Goal: Task Accomplishment & Management: Use online tool/utility

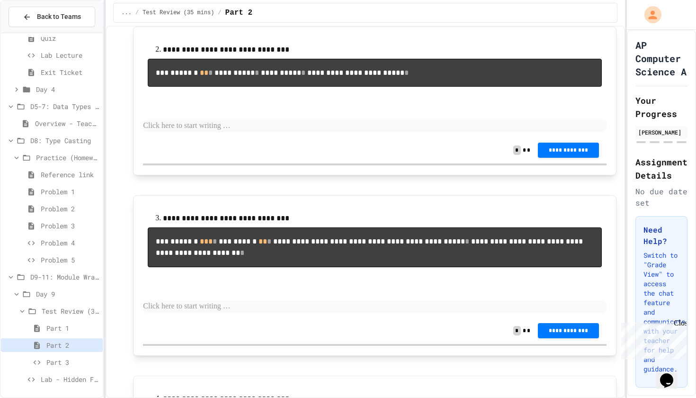
scroll to position [265, 0]
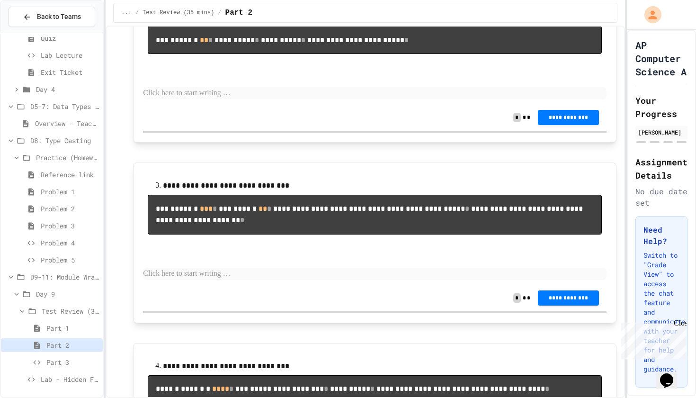
click at [82, 159] on span "Part 3" at bounding box center [72, 362] width 53 height 10
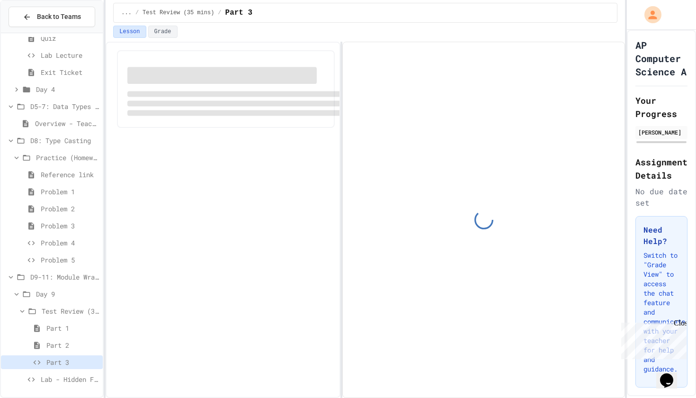
scroll to position [36, 0]
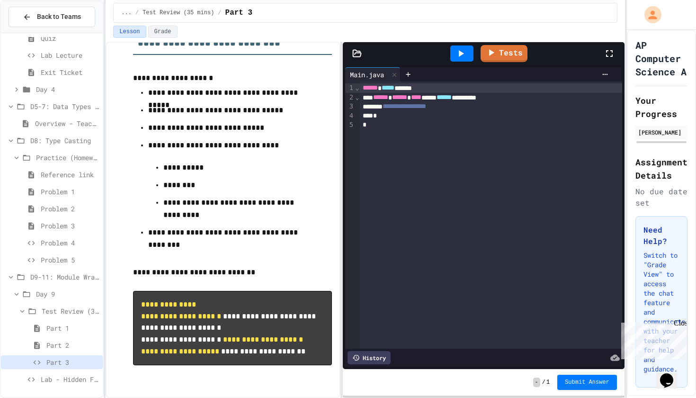
click at [342, 123] on div "*" at bounding box center [491, 124] width 262 height 9
click at [342, 118] on div "*" at bounding box center [491, 115] width 262 height 9
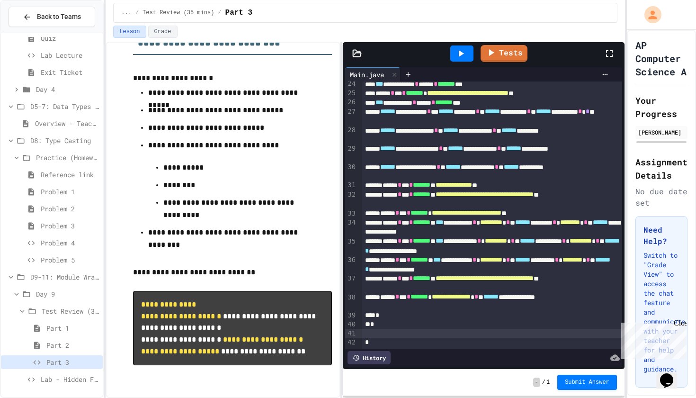
scroll to position [218, 0]
click at [342, 159] on div at bounding box center [492, 333] width 260 height 9
click at [342, 159] on div "*" at bounding box center [492, 342] width 260 height 9
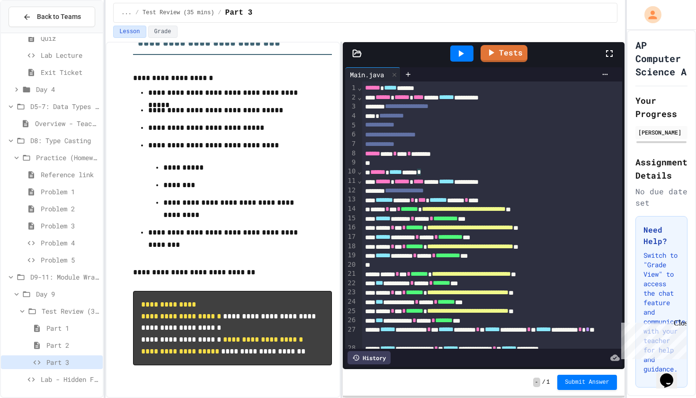
scroll to position [0, 0]
click at [342, 52] on icon at bounding box center [460, 53] width 11 height 11
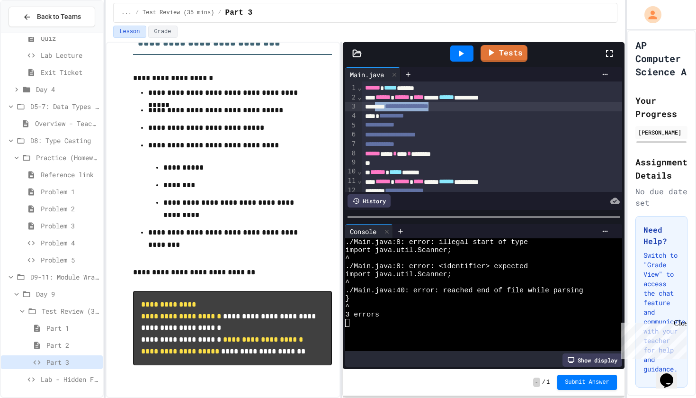
drag, startPoint x: 473, startPoint y: 109, endPoint x: 381, endPoint y: 107, distance: 91.4
click at [342, 107] on div "**********" at bounding box center [492, 106] width 260 height 9
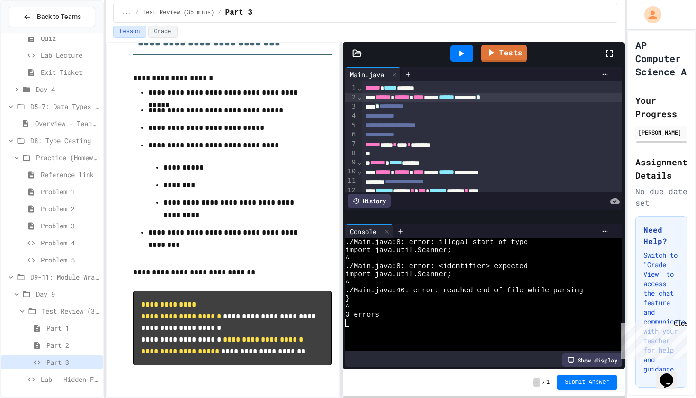
click at [342, 51] on icon at bounding box center [460, 53] width 11 height 11
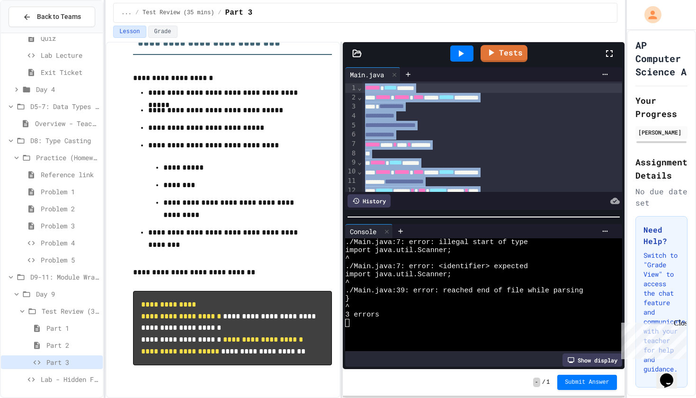
drag, startPoint x: 402, startPoint y: 183, endPoint x: 363, endPoint y: 90, distance: 100.8
click at [342, 90] on div "**********" at bounding box center [492, 309] width 260 height 457
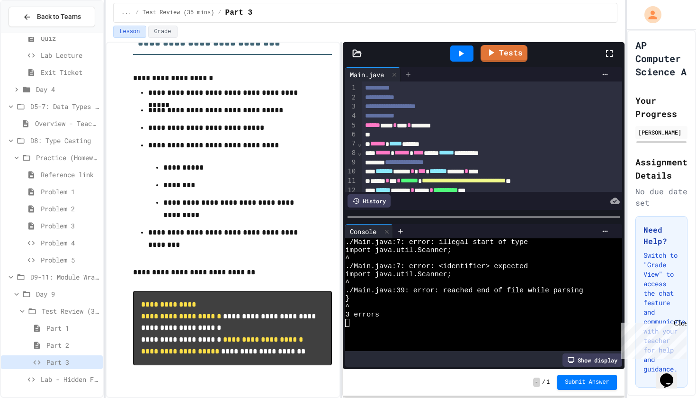
click at [342, 75] on icon at bounding box center [408, 75] width 8 height 8
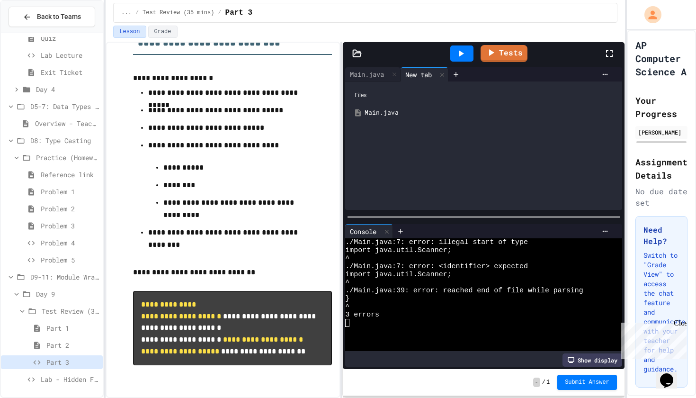
click at [342, 114] on div "Main.java" at bounding box center [491, 112] width 252 height 9
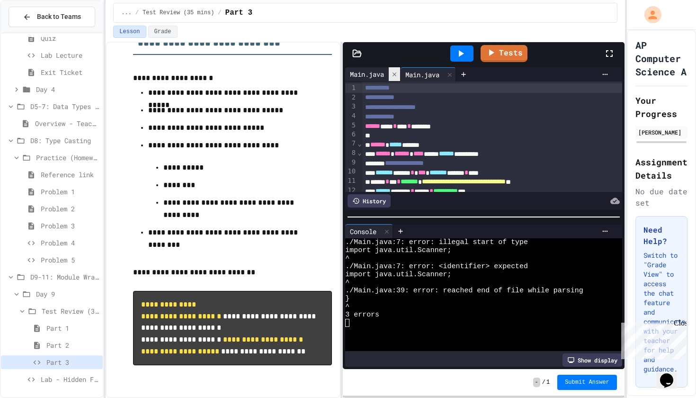
click at [342, 76] on icon at bounding box center [394, 74] width 7 height 7
click at [342, 76] on icon at bounding box center [408, 75] width 8 height 8
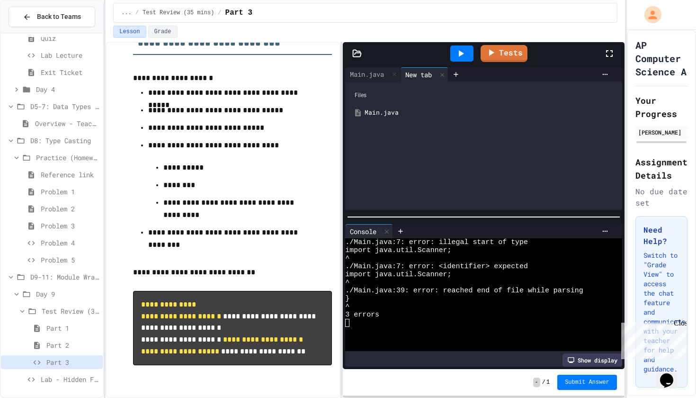
click at [342, 117] on div "Main.java" at bounding box center [484, 112] width 268 height 17
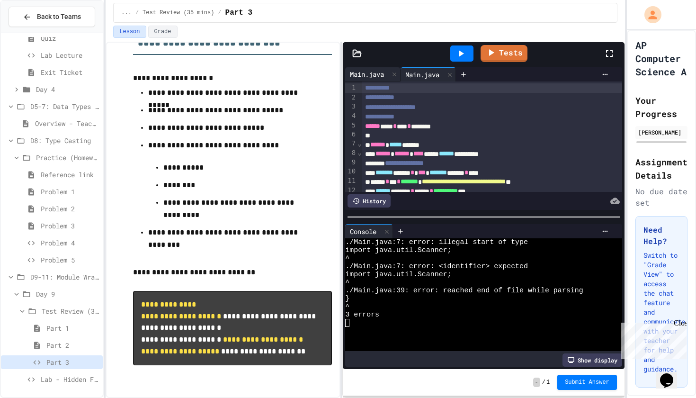
click at [342, 73] on div "Main.java" at bounding box center [367, 74] width 44 height 10
click at [342, 72] on div "Main.java" at bounding box center [423, 74] width 44 height 10
click at [342, 75] on div at bounding box center [394, 74] width 11 height 14
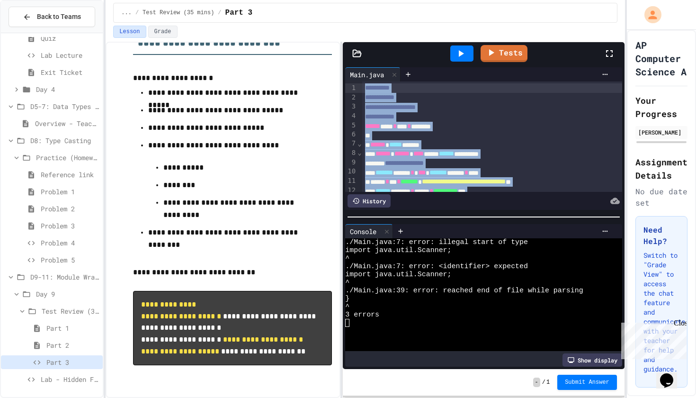
drag, startPoint x: 393, startPoint y: 175, endPoint x: 366, endPoint y: 89, distance: 89.7
click at [342, 89] on div "**********" at bounding box center [492, 305] width 260 height 448
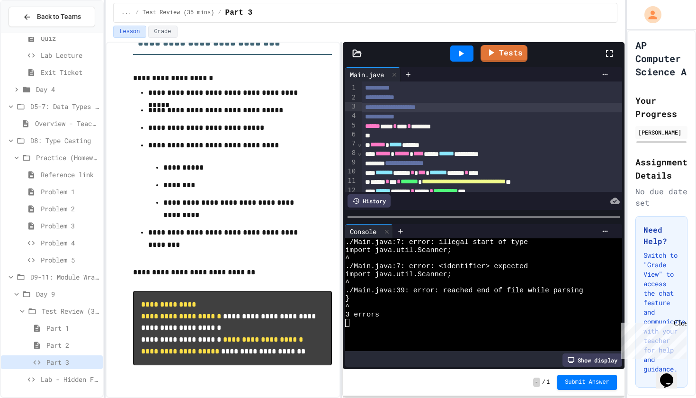
click at [342, 106] on span "**********" at bounding box center [390, 107] width 51 height 7
click at [342, 50] on icon at bounding box center [460, 53] width 11 height 11
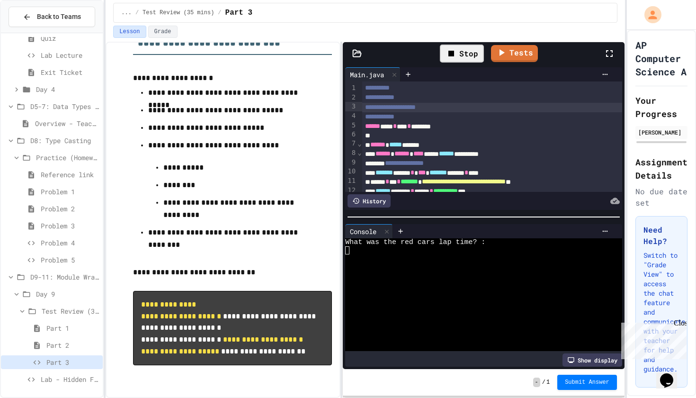
click at [342, 159] on div at bounding box center [479, 250] width 268 height 8
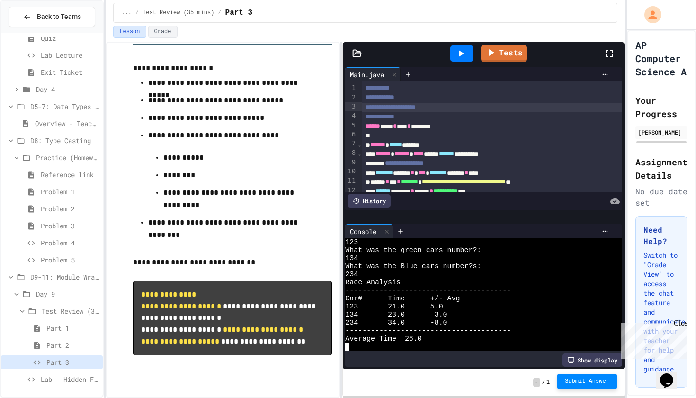
click at [342, 159] on span "Submit Answer" at bounding box center [587, 381] width 45 height 8
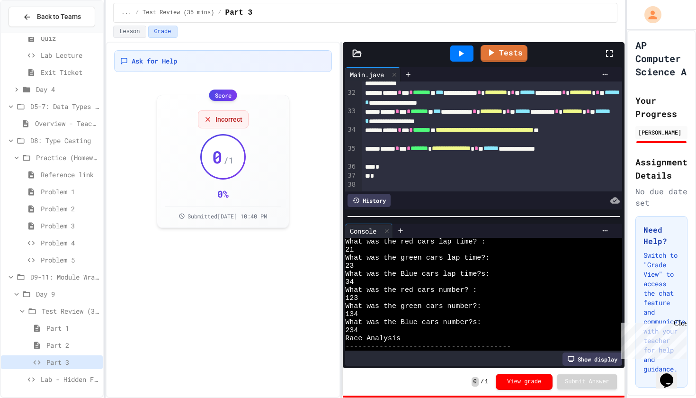
scroll to position [338, 0]
click at [342, 57] on link "Tests" at bounding box center [503, 53] width 47 height 18
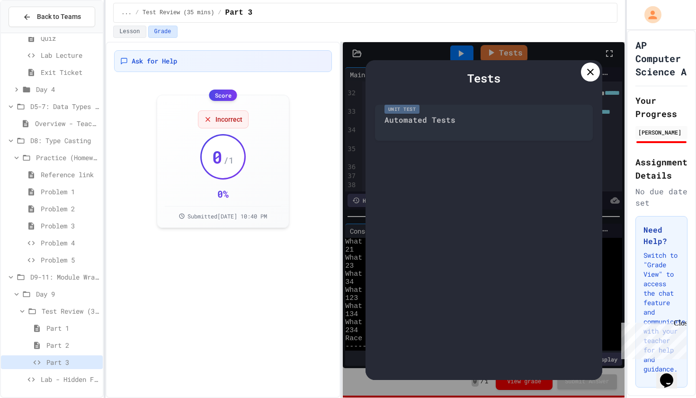
click at [342, 72] on div at bounding box center [590, 72] width 19 height 19
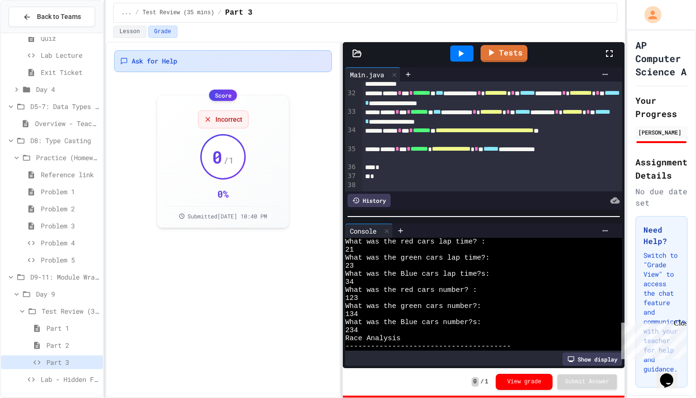
click at [238, 62] on div "Ask for Help" at bounding box center [223, 60] width 206 height 9
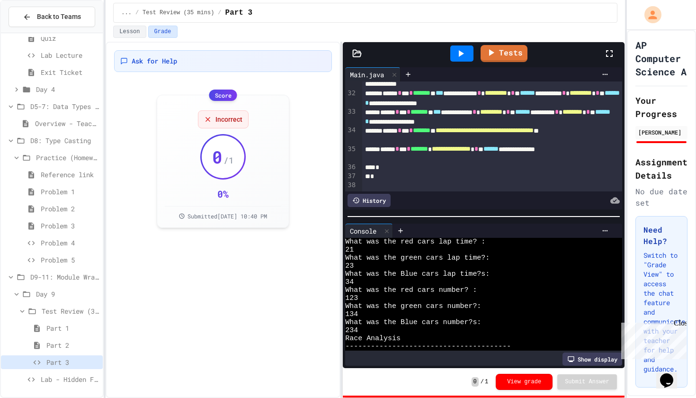
click at [69, 159] on div "Part 2" at bounding box center [52, 345] width 102 height 14
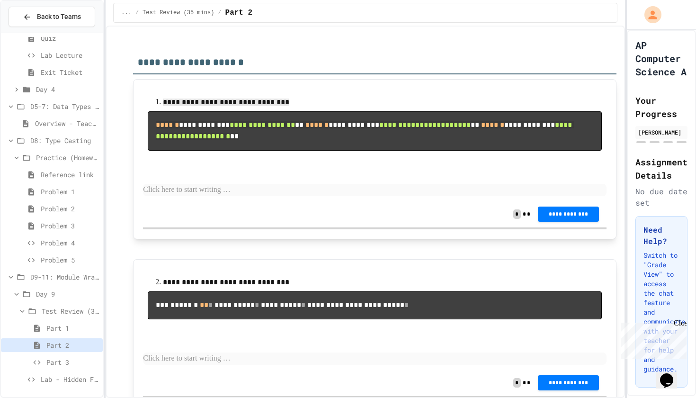
drag, startPoint x: 150, startPoint y: 102, endPoint x: 383, endPoint y: 169, distance: 242.2
copy div "**********"
click at [256, 159] on p at bounding box center [375, 190] width 464 height 12
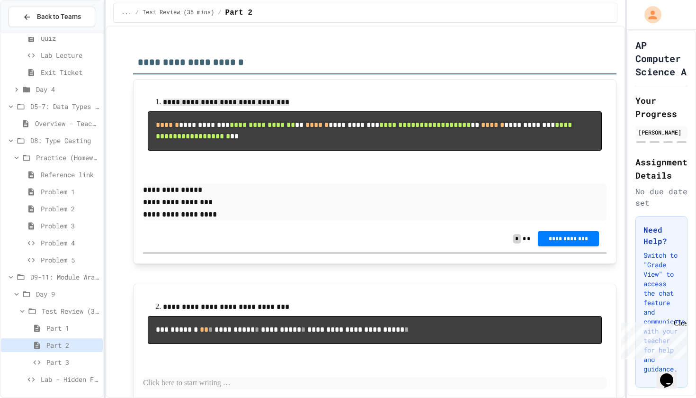
click at [342, 159] on span "**********" at bounding box center [568, 239] width 45 height 8
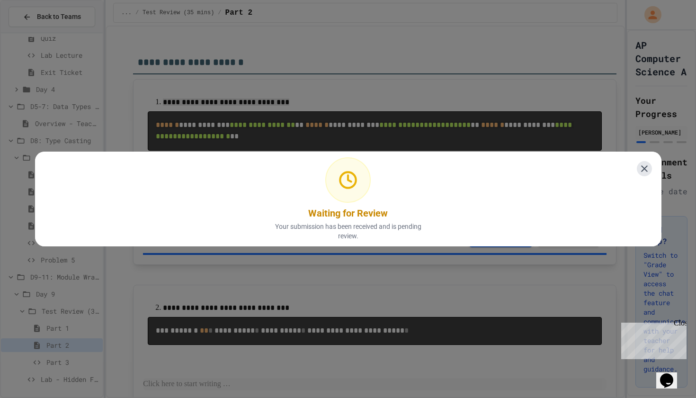
click at [342, 159] on icon at bounding box center [644, 168] width 11 height 11
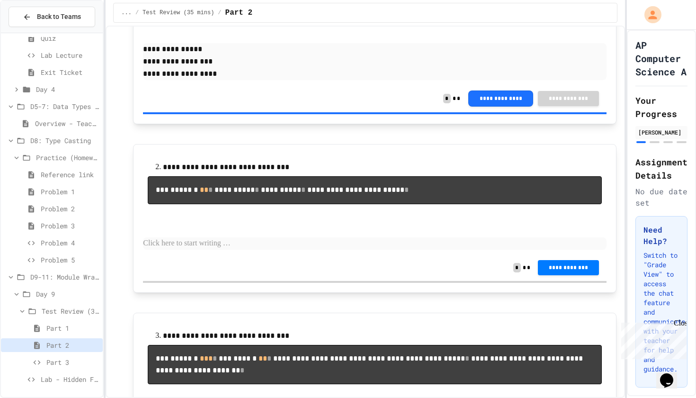
scroll to position [147, 0]
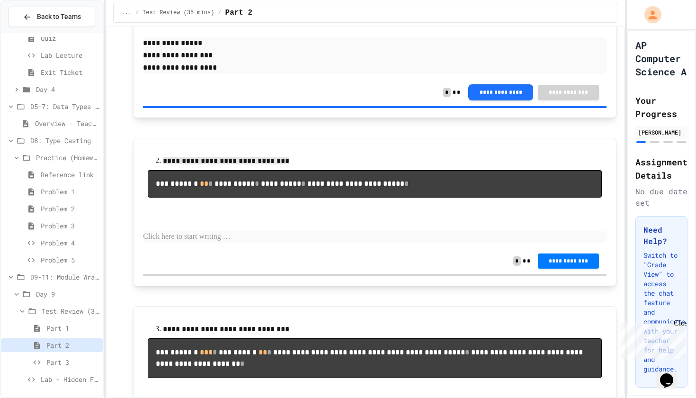
drag, startPoint x: 161, startPoint y: 174, endPoint x: 286, endPoint y: 243, distance: 143.3
click at [211, 159] on p at bounding box center [375, 237] width 464 height 12
click at [342, 159] on span "**********" at bounding box center [568, 261] width 45 height 8
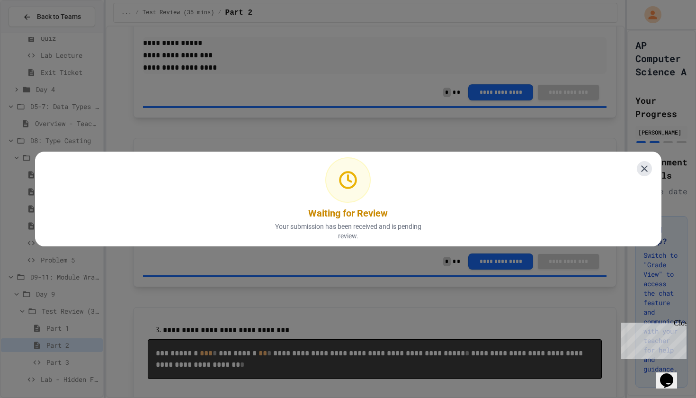
click at [342, 159] on icon at bounding box center [644, 168] width 7 height 7
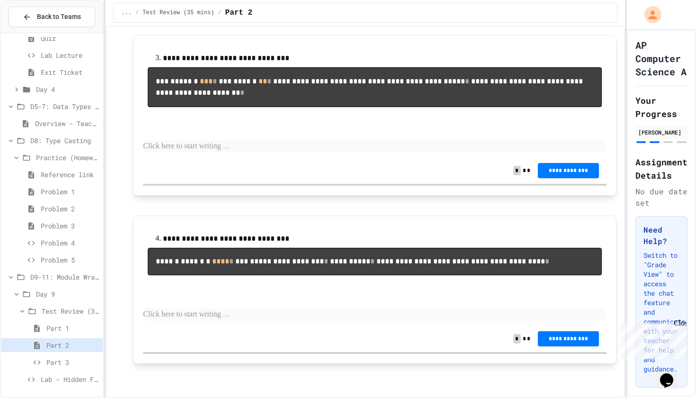
scroll to position [397, 0]
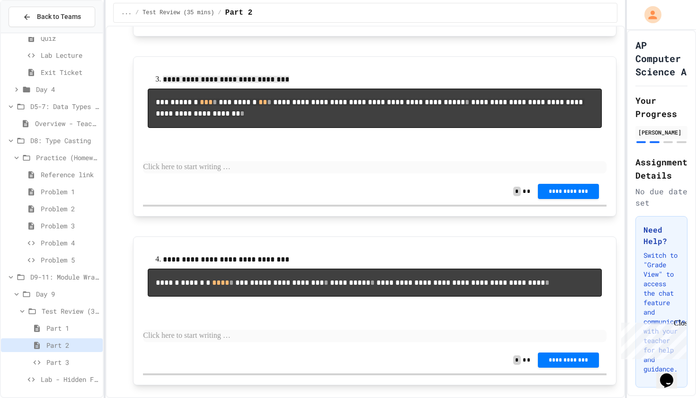
drag, startPoint x: 164, startPoint y: 132, endPoint x: 420, endPoint y: 205, distance: 266.9
click at [246, 159] on p at bounding box center [375, 167] width 464 height 12
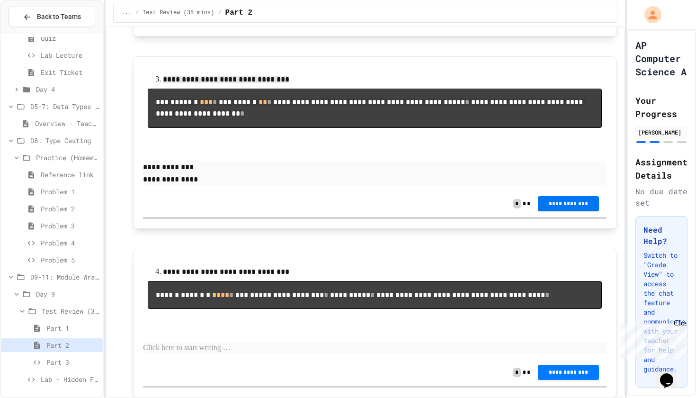
click at [342, 159] on span "**********" at bounding box center [568, 204] width 45 height 8
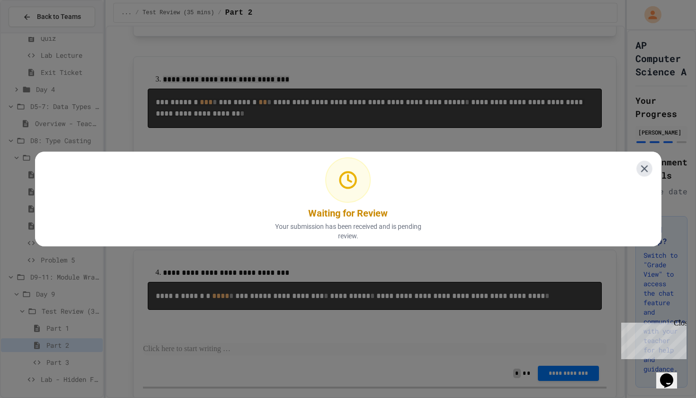
click at [342, 159] on icon at bounding box center [644, 168] width 12 height 12
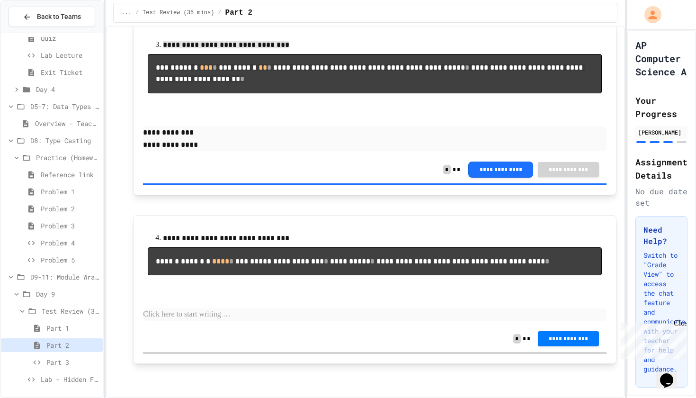
scroll to position [552, 0]
drag, startPoint x: 163, startPoint y: 198, endPoint x: 382, endPoint y: 268, distance: 230.0
copy div "**********"
click at [218, 159] on p at bounding box center [375, 314] width 464 height 12
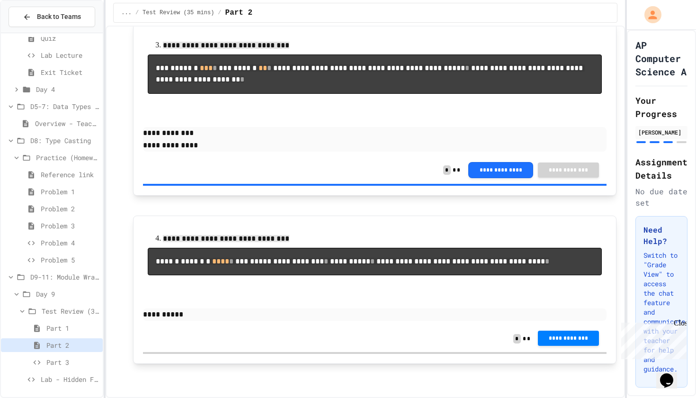
click at [342, 159] on div "**********" at bounding box center [375, 338] width 464 height 27
click at [342, 159] on button "**********" at bounding box center [568, 338] width 61 height 15
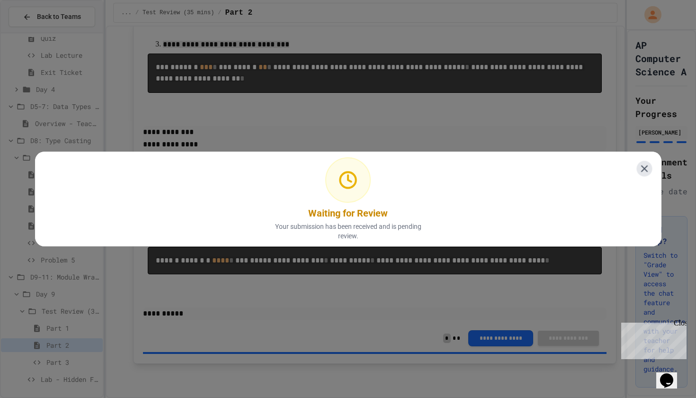
click at [342, 159] on icon at bounding box center [644, 169] width 12 height 12
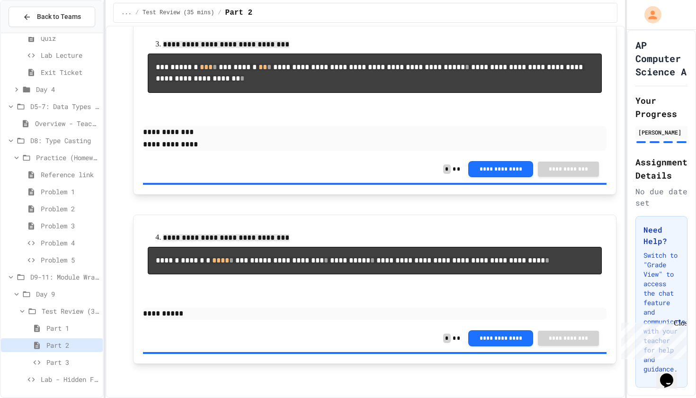
click at [68, 159] on div "Fast Start Quiz Lab Lecture Exit Ticket Day 4 D5-7: Data Types and Number Calcu…" at bounding box center [52, 215] width 102 height 356
click at [68, 159] on div "Lab - Hidden Figures: Launch Weight Calculator" at bounding box center [52, 378] width 102 height 14
